Goal: Transaction & Acquisition: Purchase product/service

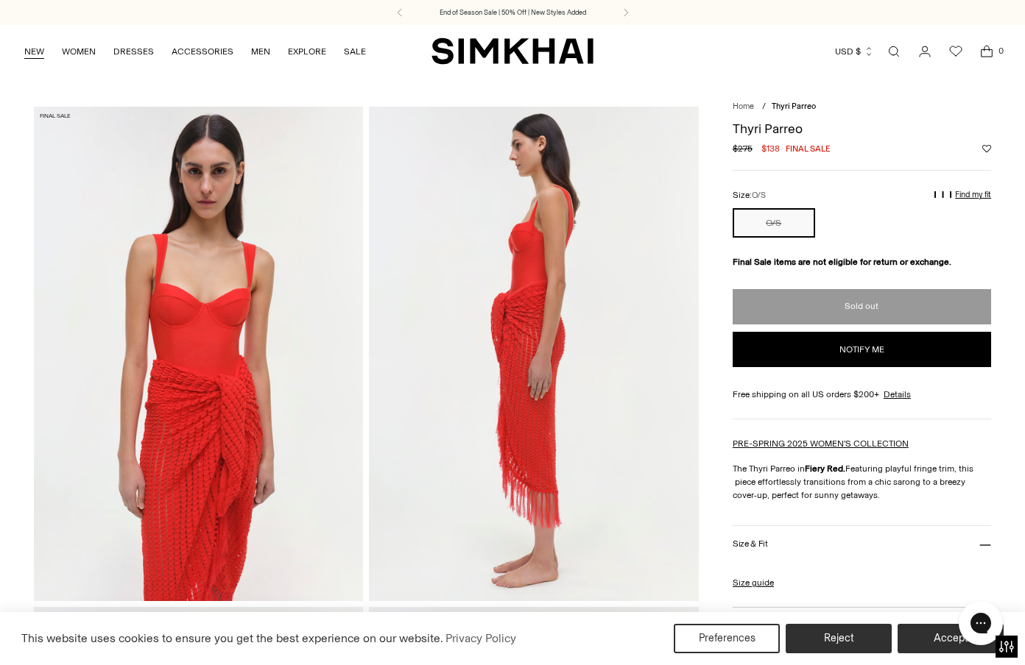
click at [26, 64] on link "NEW" at bounding box center [34, 51] width 20 height 32
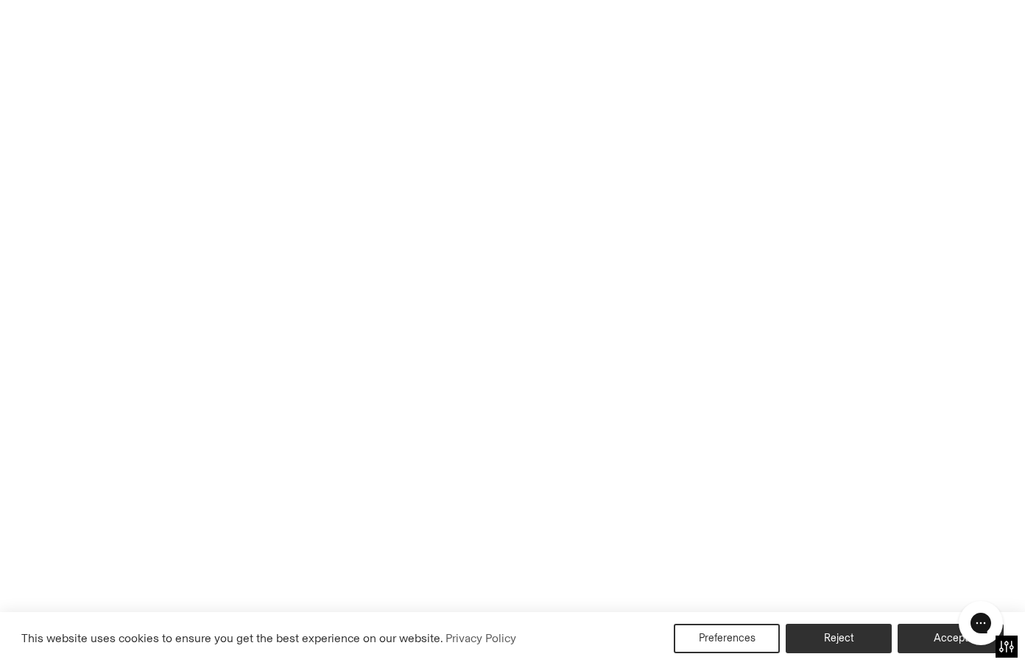
click at [35, 49] on link "NEW" at bounding box center [34, 51] width 20 height 32
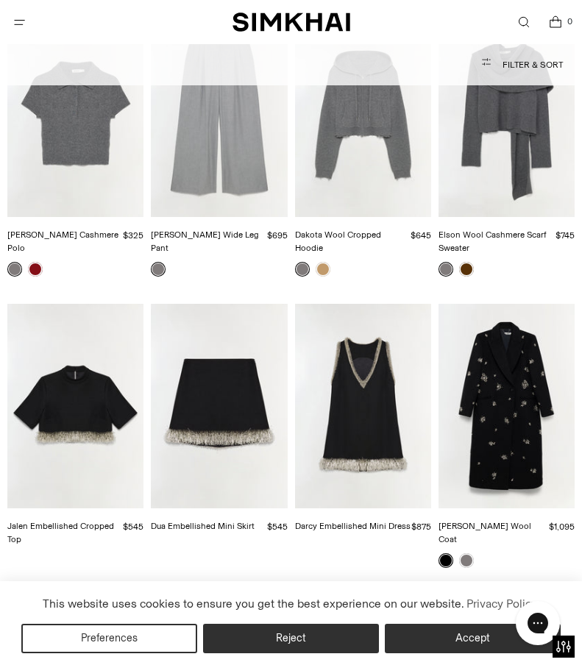
scroll to position [2768, 0]
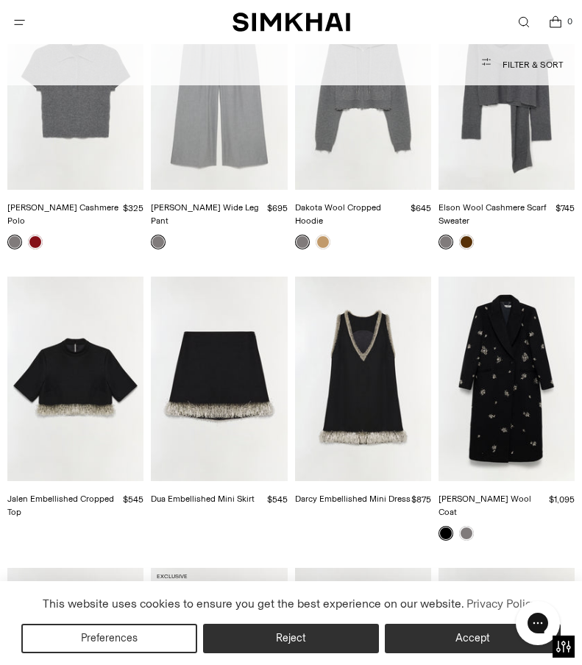
click at [0, 0] on img "Darcy Embellished Mini Dress" at bounding box center [0, 0] width 0 height 0
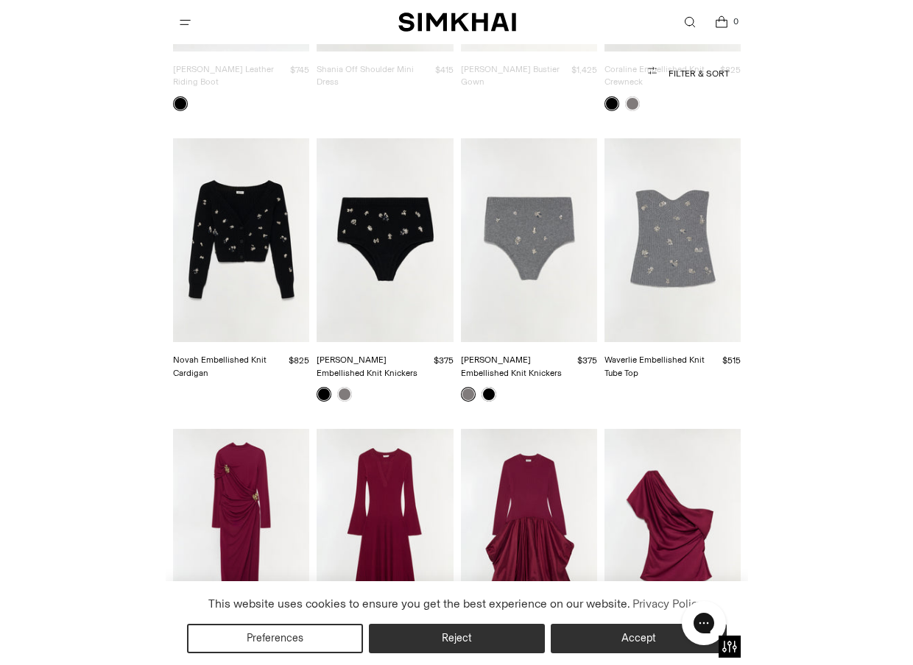
scroll to position [5109, 0]
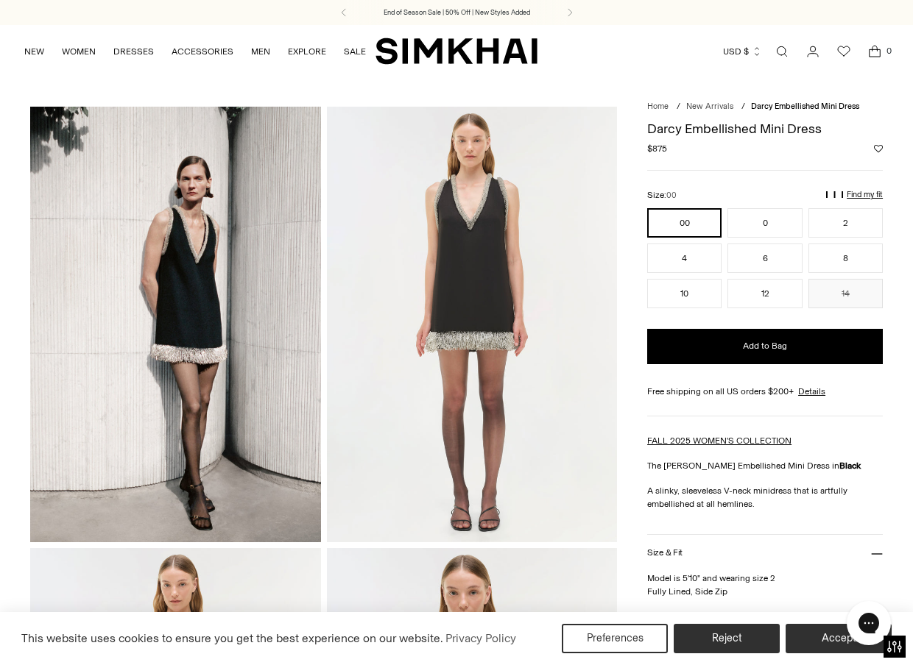
click at [505, 305] on img at bounding box center [472, 325] width 291 height 436
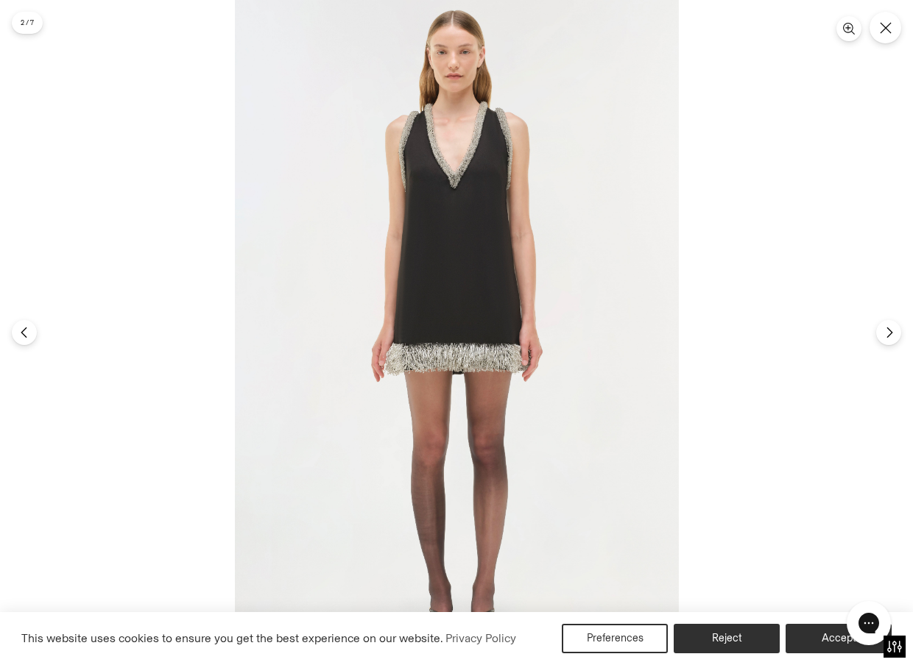
click at [505, 305] on img at bounding box center [457, 332] width 444 height 665
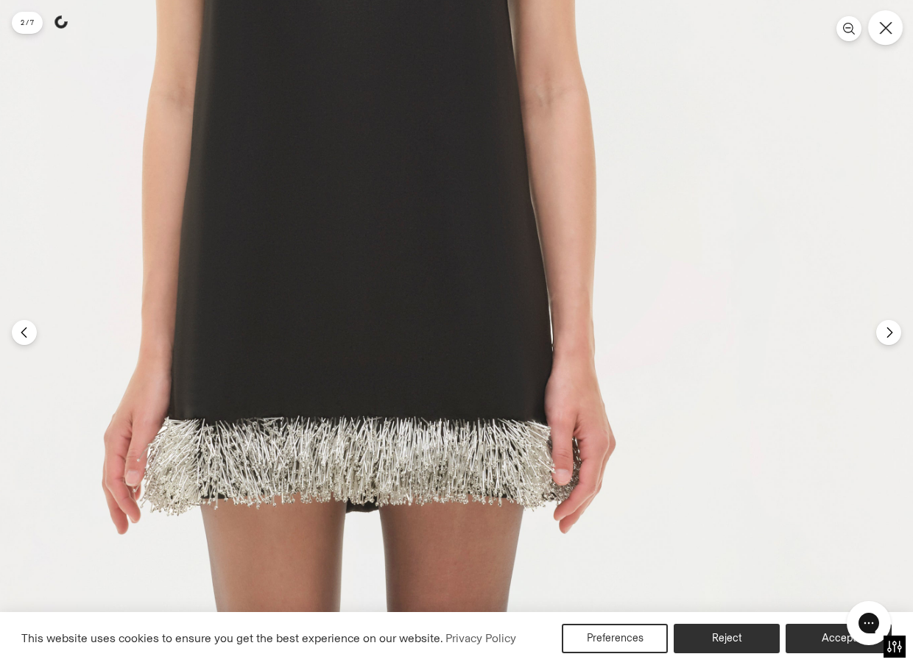
click at [582, 32] on icon "Close" at bounding box center [885, 27] width 13 height 13
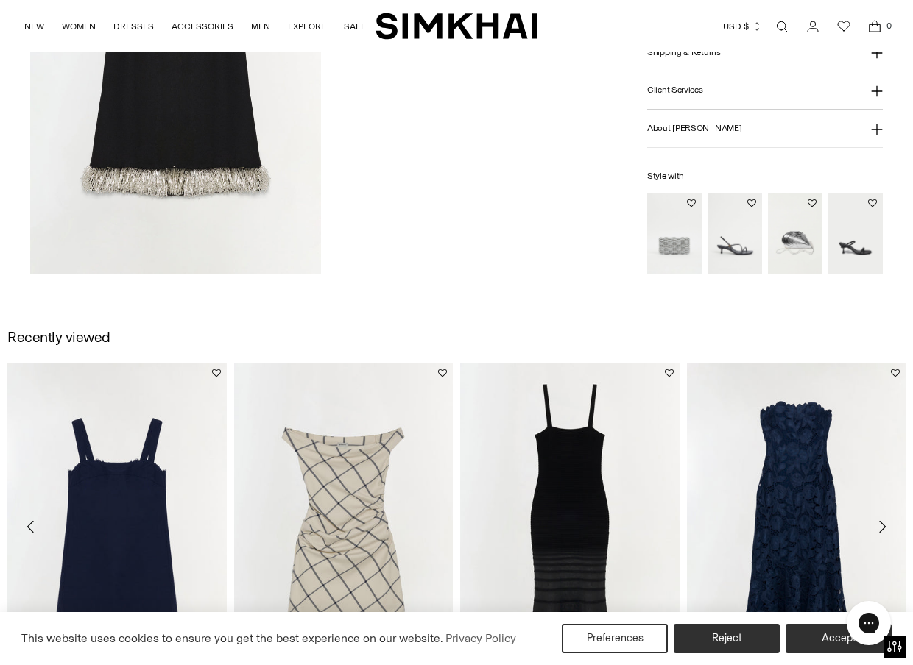
scroll to position [1835, 0]
